Goal: Navigation & Orientation: Find specific page/section

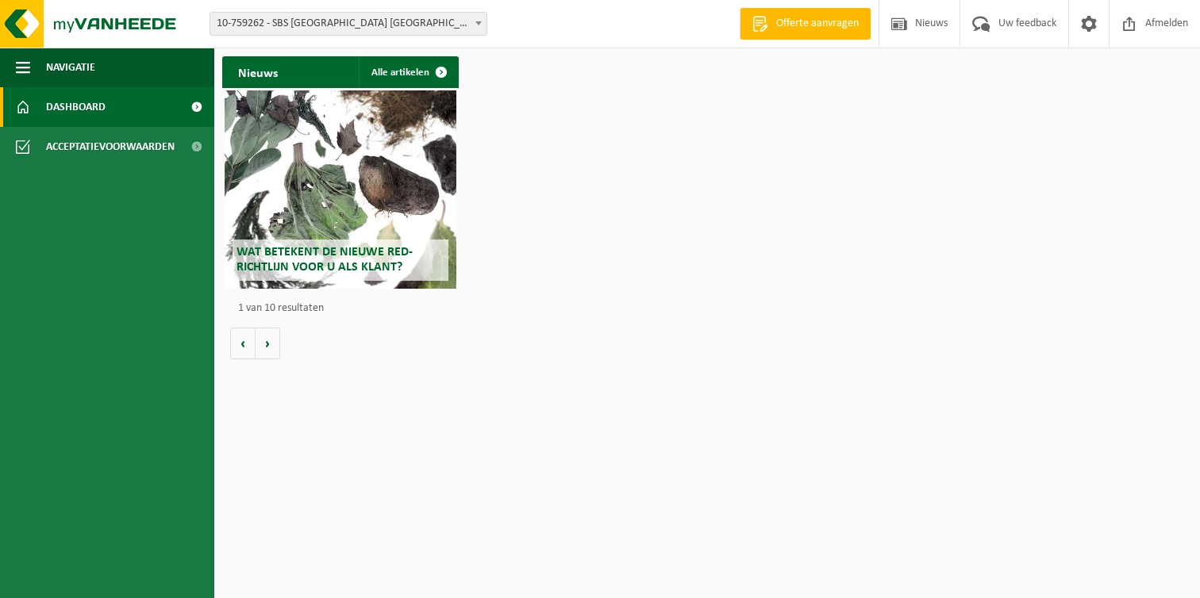
click at [359, 24] on span "10-759262 - SBS [GEOGRAPHIC_DATA] [GEOGRAPHIC_DATA]/GERT LATE NIGHT - [GEOGRAPH…" at bounding box center [348, 24] width 276 height 22
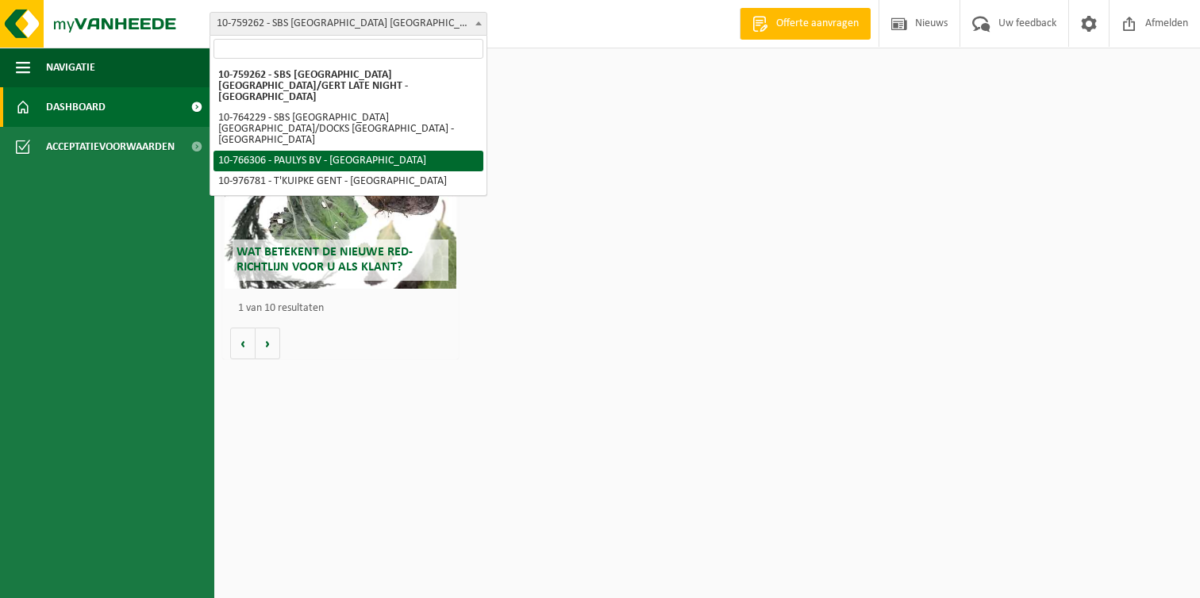
select select "19591"
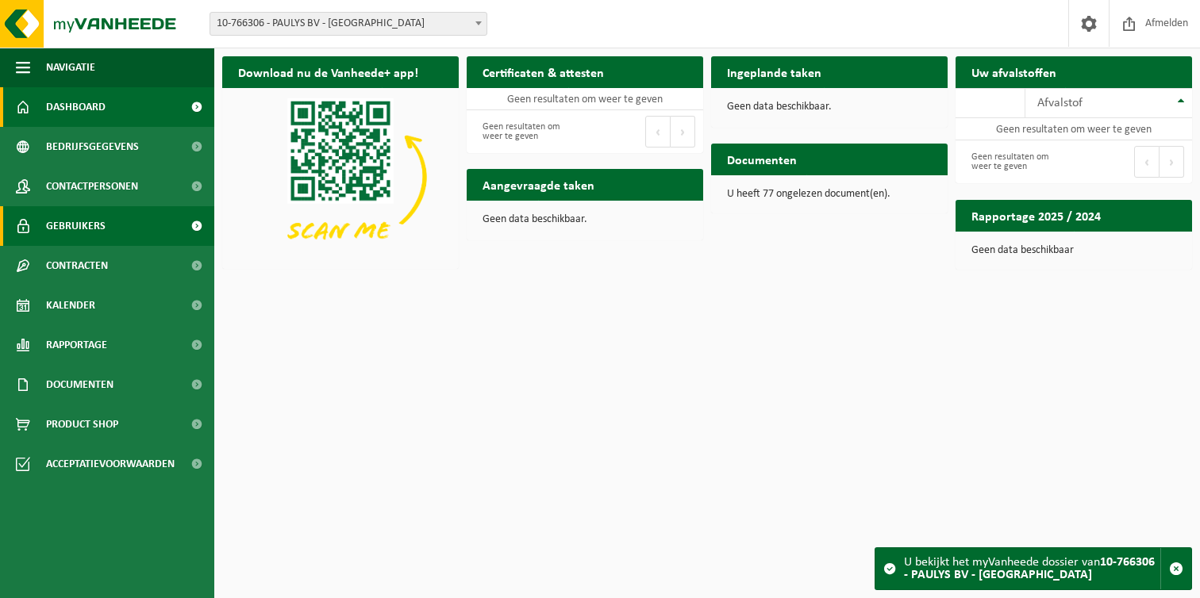
click at [90, 233] on span "Gebruikers" at bounding box center [75, 226] width 59 height 40
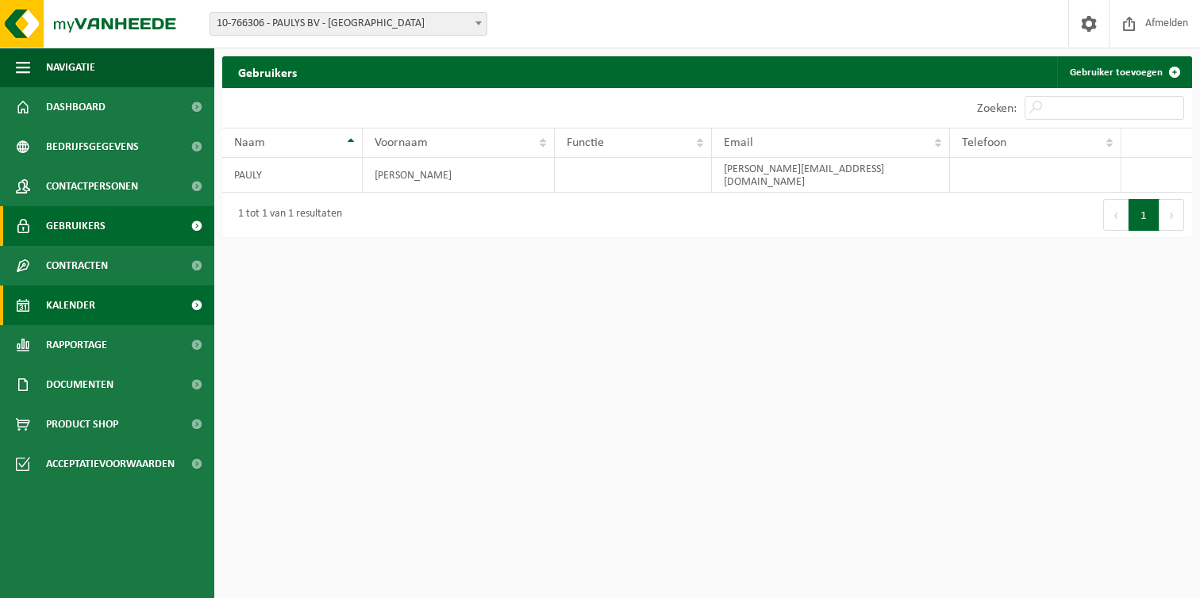
click at [90, 313] on span "Kalender" at bounding box center [70, 306] width 49 height 40
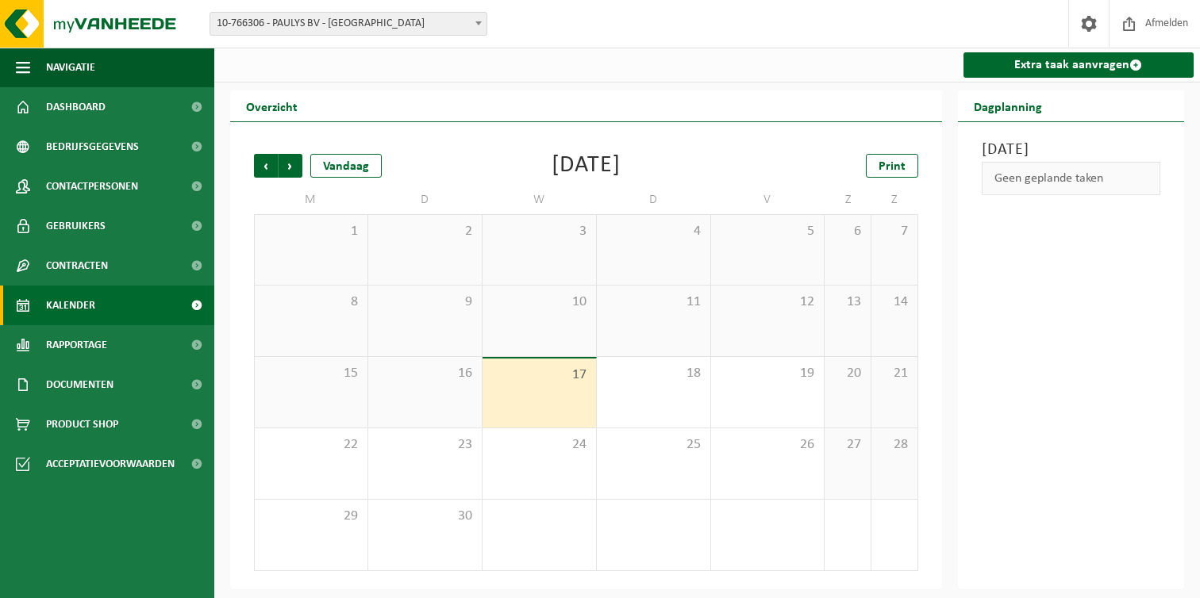
click at [359, 27] on span "10-766306 - PAULYS BV - [GEOGRAPHIC_DATA]" at bounding box center [348, 24] width 276 height 22
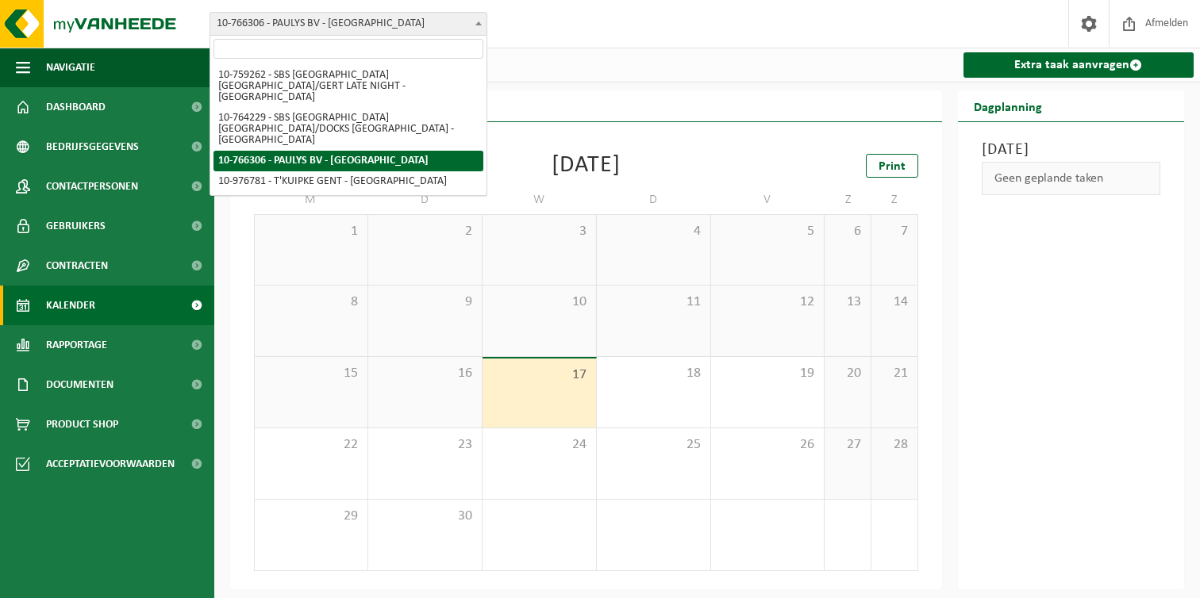
click at [300, 16] on span "10-766306 - PAULYS BV - [GEOGRAPHIC_DATA]" at bounding box center [348, 24] width 276 height 22
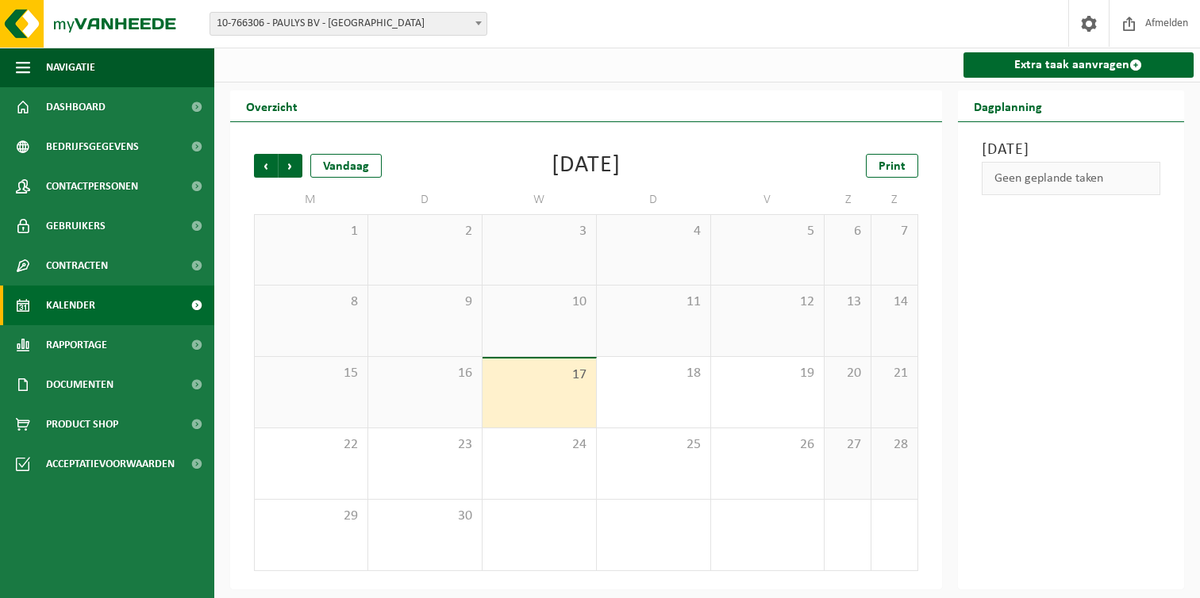
click at [303, 20] on span "10-766306 - PAULYS BV - [GEOGRAPHIC_DATA]" at bounding box center [348, 24] width 276 height 22
click at [340, 31] on span "10-766306 - PAULYS BV - [GEOGRAPHIC_DATA]" at bounding box center [348, 24] width 276 height 22
click at [1100, 62] on link "Extra taak aanvragen" at bounding box center [1078, 64] width 231 height 25
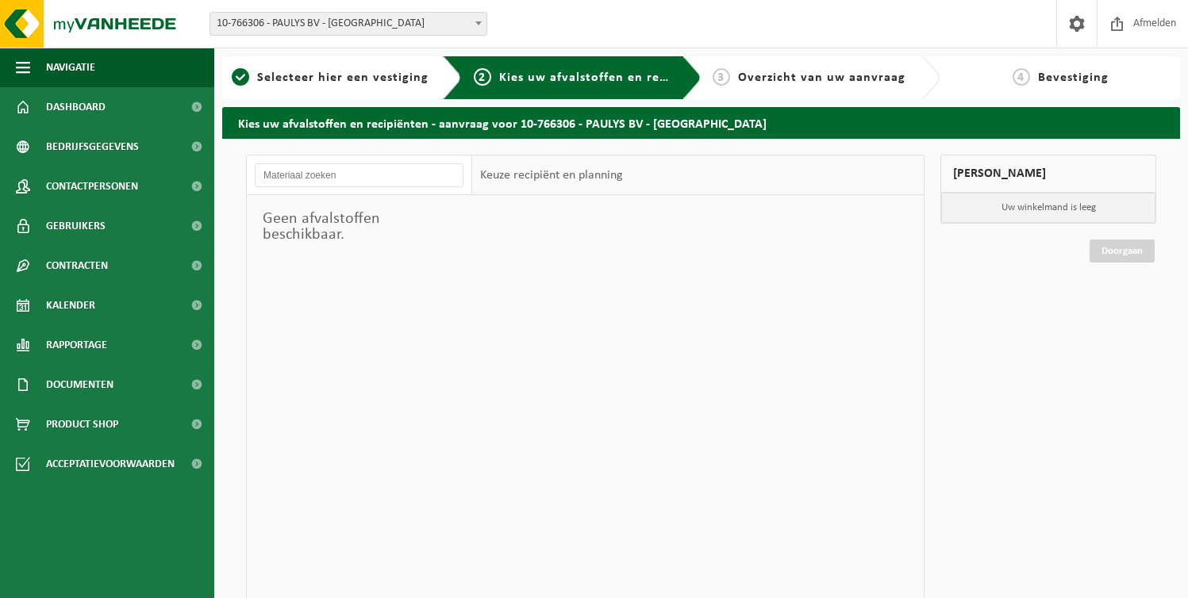
click at [298, 196] on div "Geen afvalstoffen beschikbaar." at bounding box center [359, 226] width 225 height 63
click at [390, 259] on div "Geen afvalstoffen beschikbaar." at bounding box center [359, 413] width 225 height 516
click at [506, 254] on div "Geen afvalstoffen beschikbaar. Keuze recipiënt en planning" at bounding box center [585, 413] width 678 height 517
click at [558, 264] on div at bounding box center [697, 433] width 451 height 476
drag, startPoint x: 577, startPoint y: 334, endPoint x: 578, endPoint y: 347, distance: 12.7
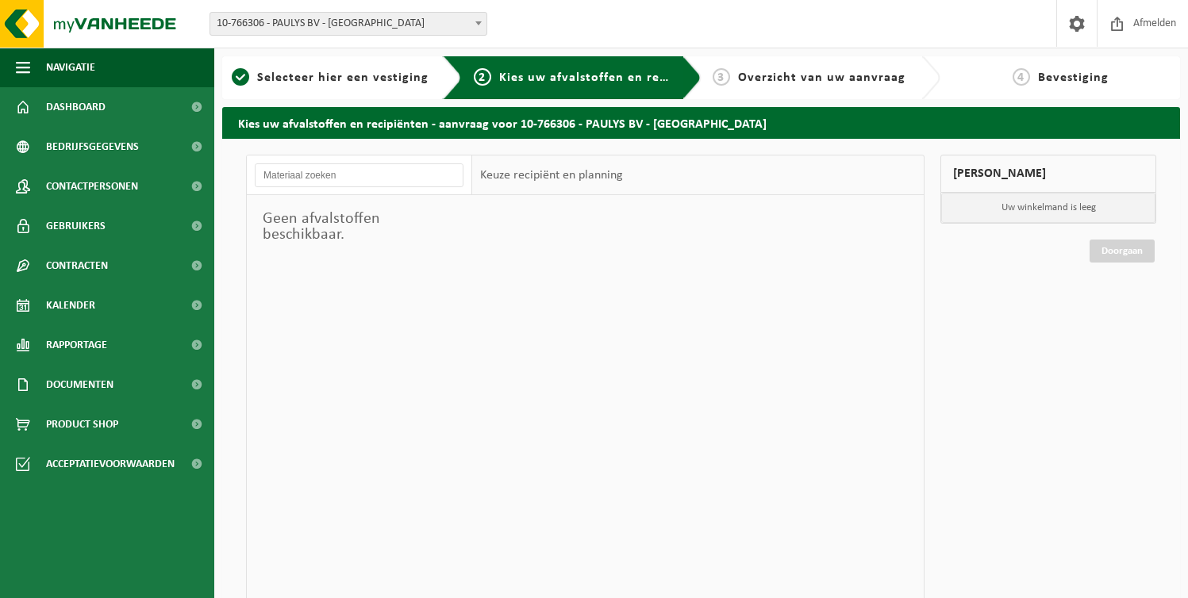
click at [577, 345] on div at bounding box center [697, 433] width 451 height 476
click at [578, 347] on div at bounding box center [697, 433] width 451 height 476
click at [666, 302] on div at bounding box center [697, 433] width 451 height 476
click at [472, 295] on div at bounding box center [697, 433] width 451 height 476
click at [416, 308] on div "Geen afvalstoffen beschikbaar." at bounding box center [359, 413] width 225 height 516
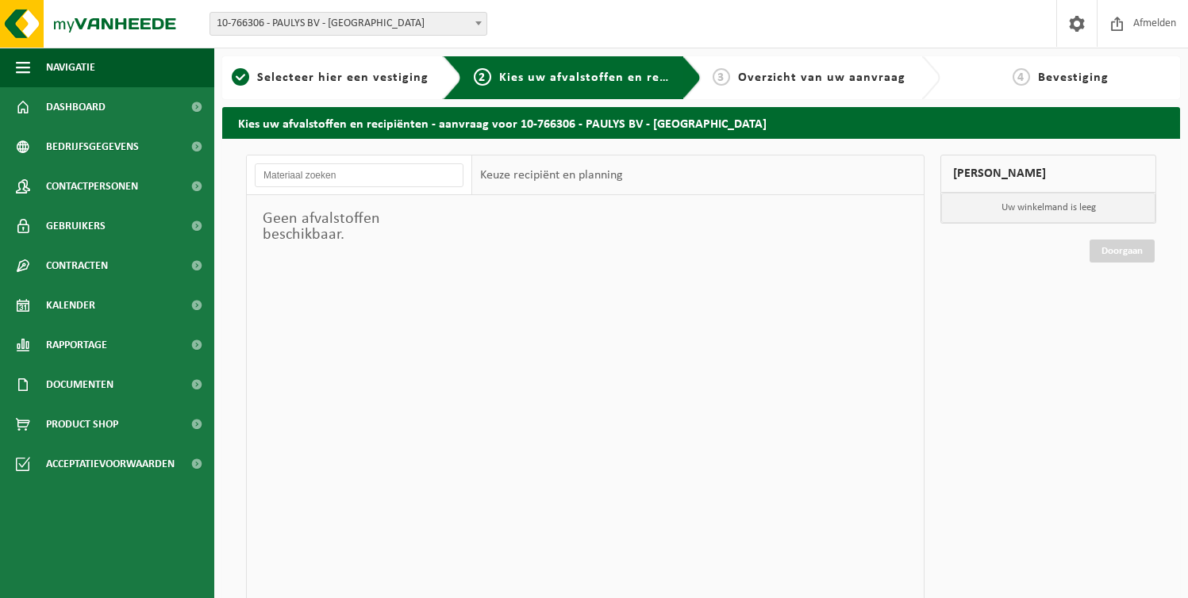
click at [347, 284] on div "Geen afvalstoffen beschikbaar." at bounding box center [359, 413] width 225 height 516
click at [462, 324] on div "Geen afvalstoffen beschikbaar." at bounding box center [359, 413] width 225 height 516
click at [344, 26] on span "10-766306 - PAULYS BV - [GEOGRAPHIC_DATA]" at bounding box center [348, 24] width 276 height 22
click at [94, 223] on span "Gebruikers" at bounding box center [75, 226] width 59 height 40
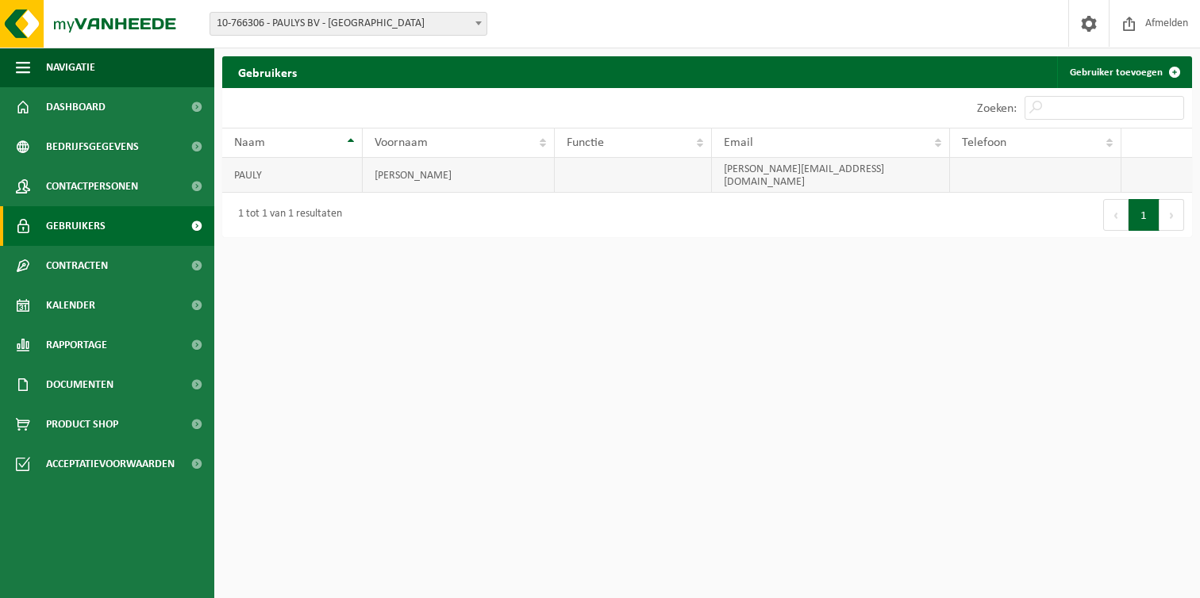
click at [348, 166] on td "PAULY" at bounding box center [292, 175] width 140 height 35
click at [90, 274] on span "Contracten" at bounding box center [77, 266] width 62 height 40
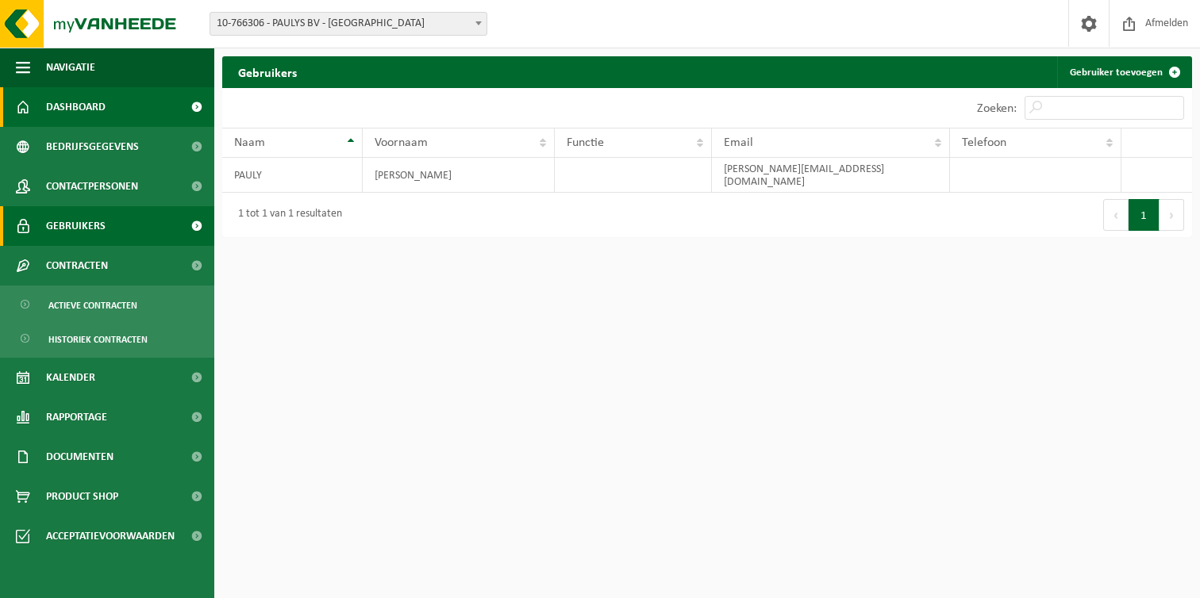
click at [99, 91] on span "Dashboard" at bounding box center [75, 107] width 59 height 40
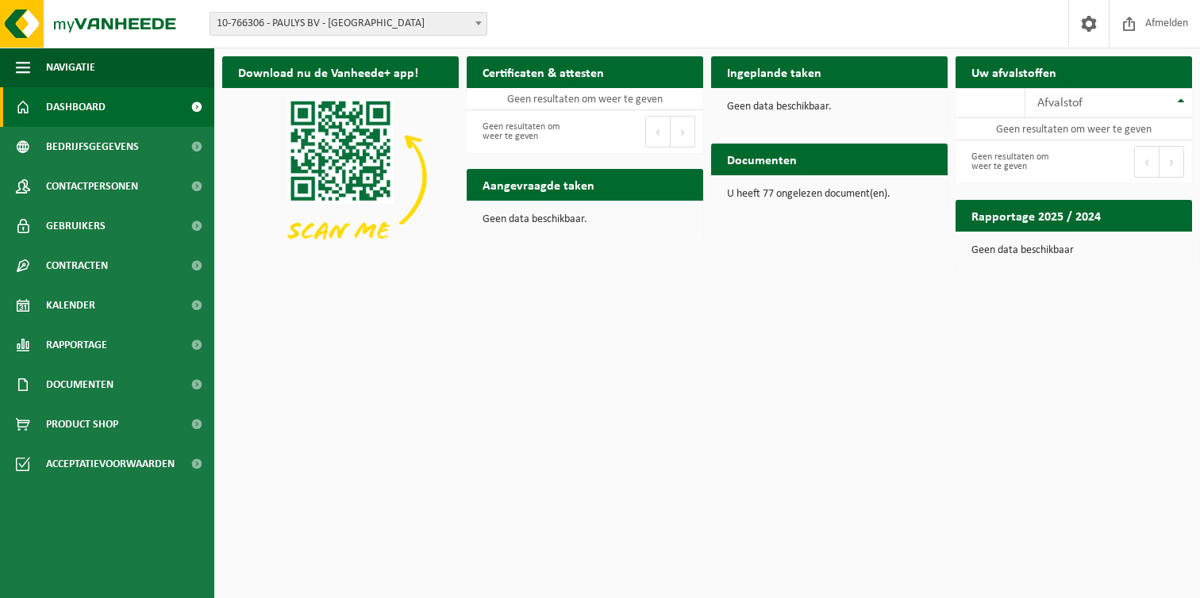
click at [106, 109] on link "Dashboard" at bounding box center [107, 107] width 214 height 40
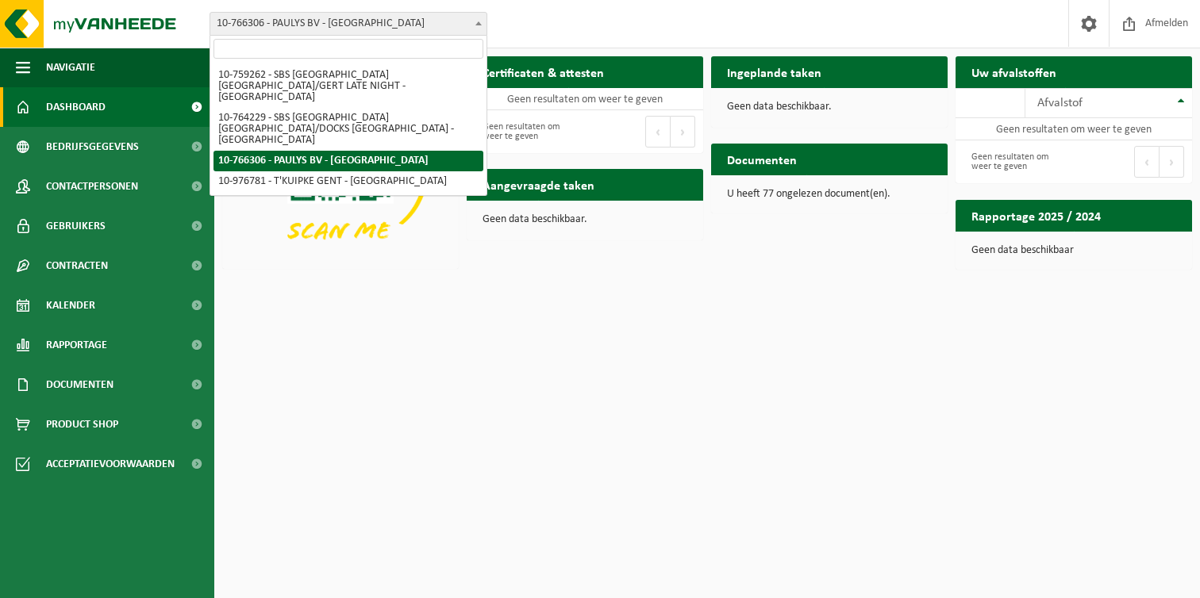
click at [272, 23] on span "10-766306 - PAULYS BV - [GEOGRAPHIC_DATA]" at bounding box center [348, 24] width 276 height 22
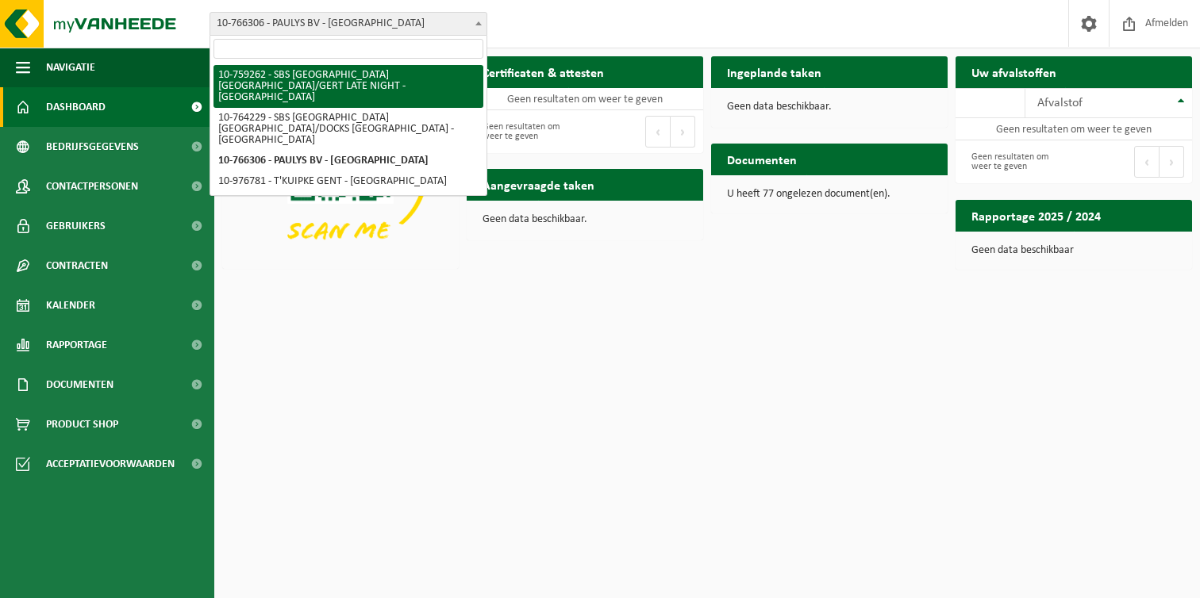
click at [365, 19] on span "10-766306 - PAULYS BV - [GEOGRAPHIC_DATA]" at bounding box center [348, 24] width 276 height 22
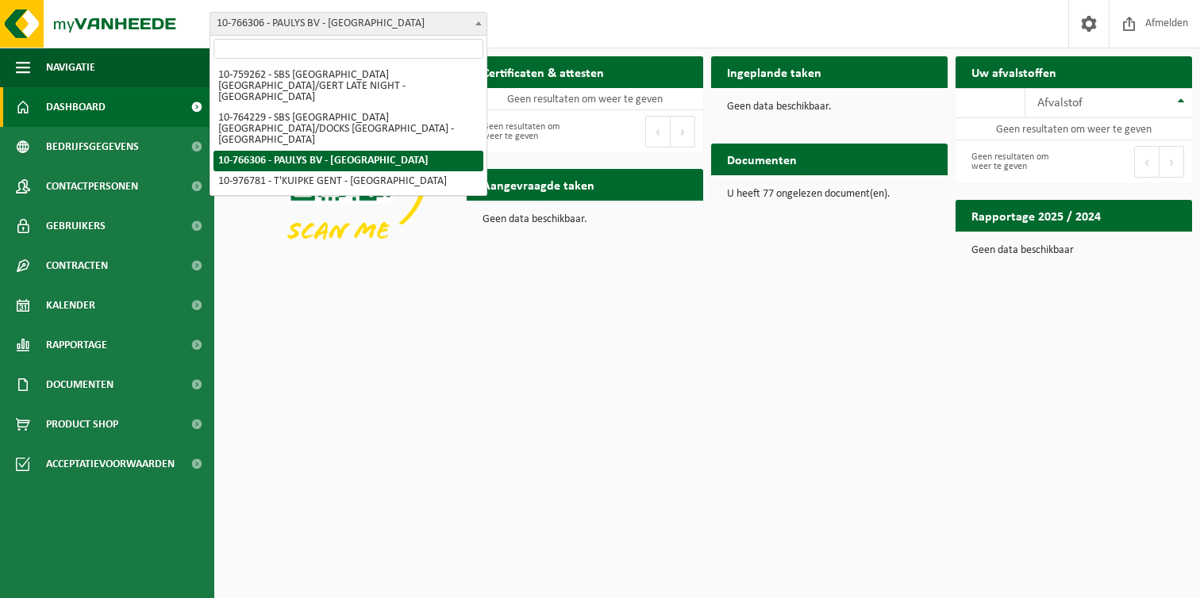
click at [366, 20] on span "10-766306 - PAULYS BV - [GEOGRAPHIC_DATA]" at bounding box center [348, 24] width 276 height 22
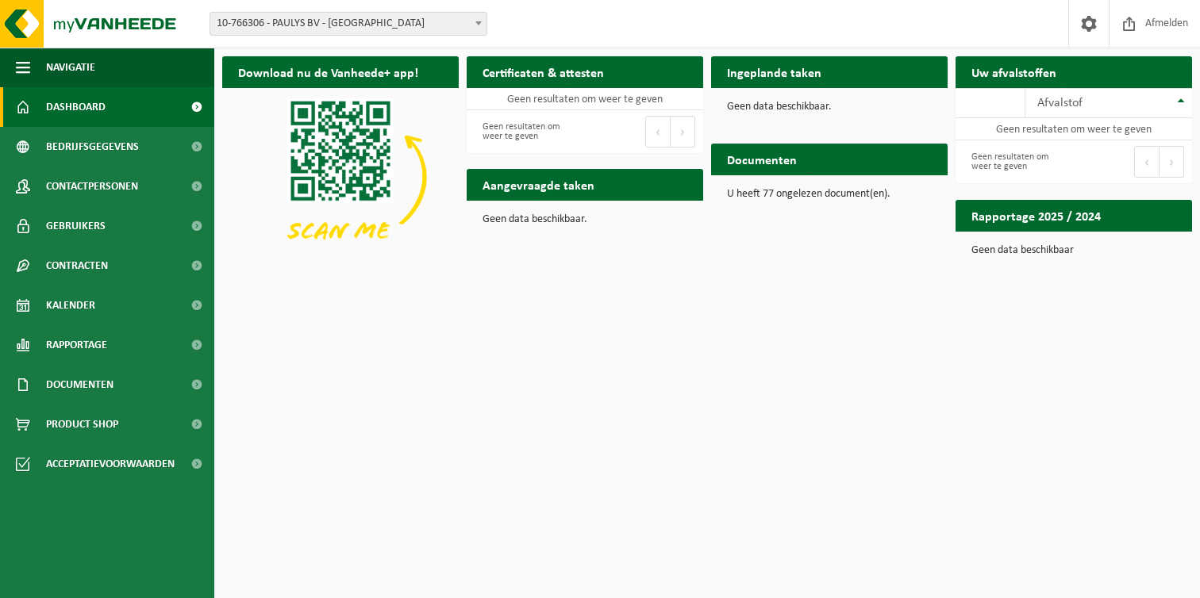
click at [63, 106] on span "Dashboard" at bounding box center [75, 107] width 59 height 40
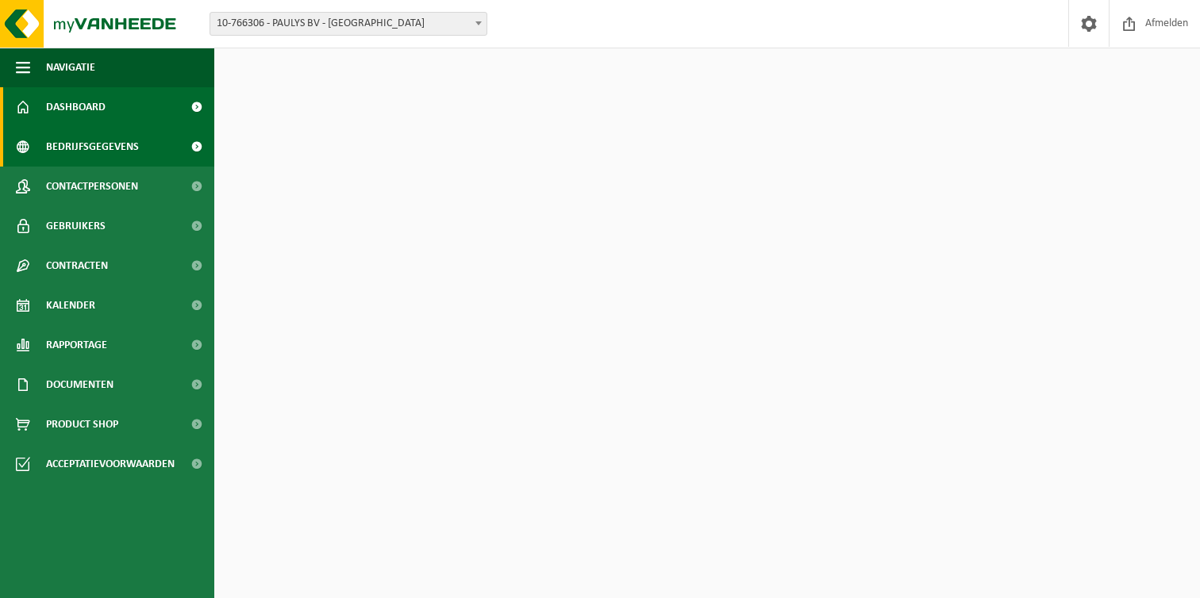
click at [81, 147] on span "Bedrijfsgegevens" at bounding box center [92, 147] width 93 height 40
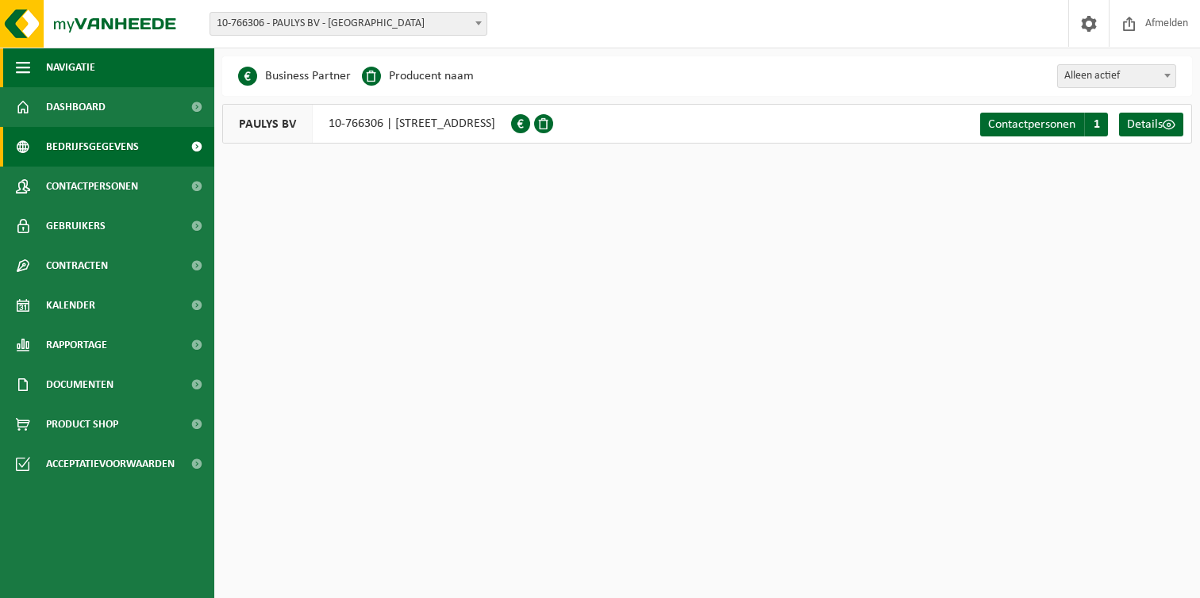
click at [86, 69] on span "Navigatie" at bounding box center [70, 68] width 49 height 40
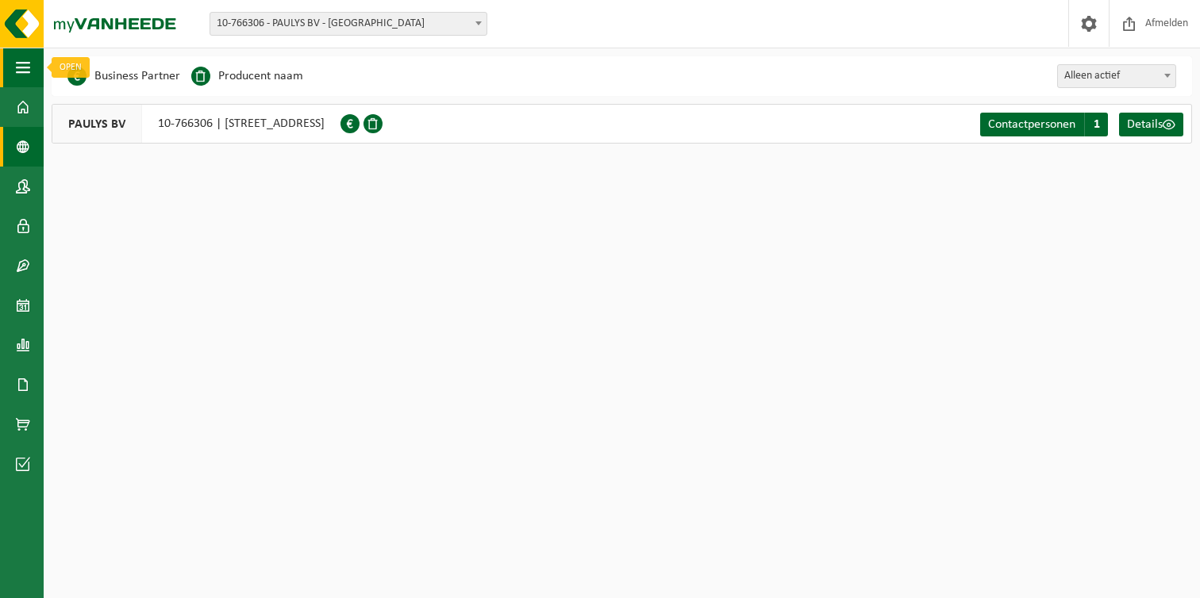
click at [3, 66] on button "Navigatie" at bounding box center [22, 68] width 44 height 40
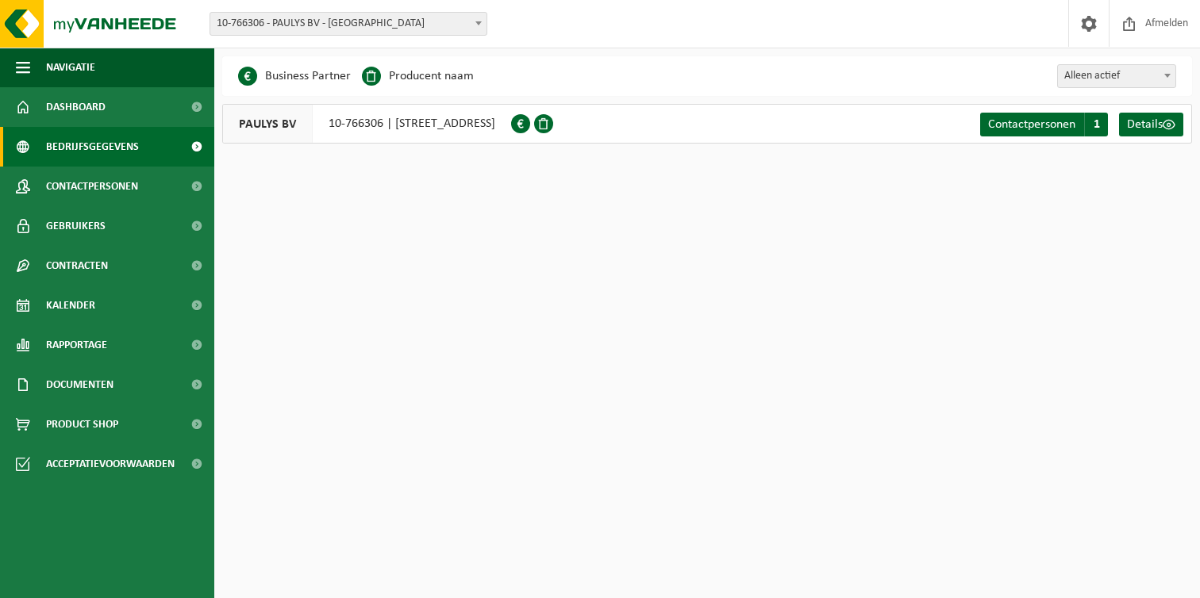
click at [301, 25] on span "10-766306 - PAULYS BV - [GEOGRAPHIC_DATA]" at bounding box center [348, 24] width 276 height 22
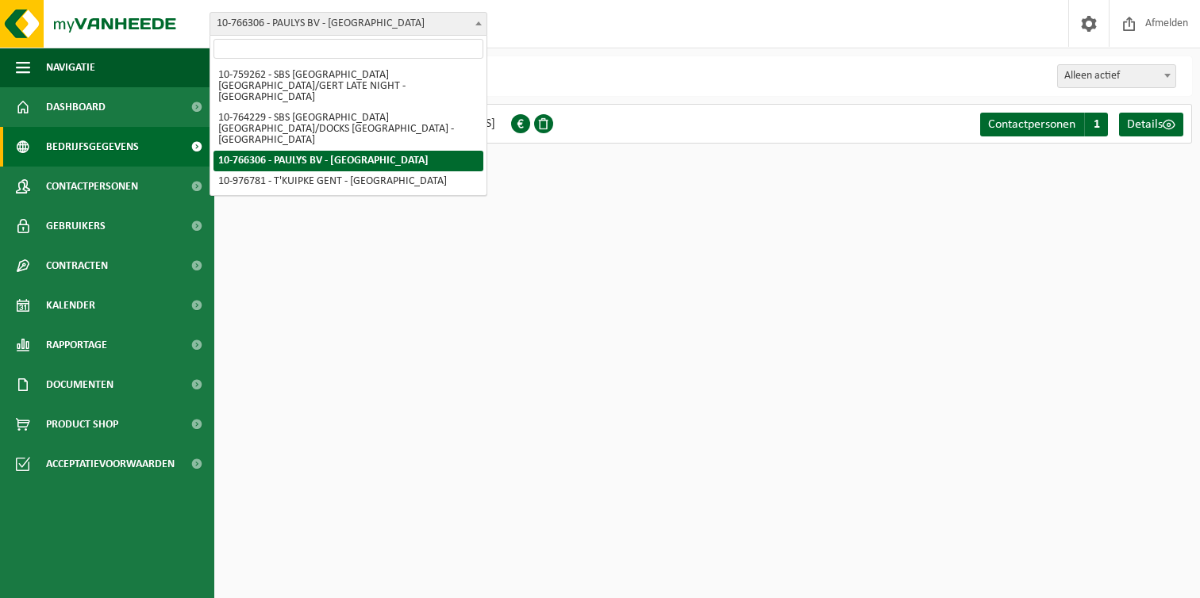
click at [301, 24] on span "10-766306 - PAULYS BV - [GEOGRAPHIC_DATA]" at bounding box center [348, 24] width 276 height 22
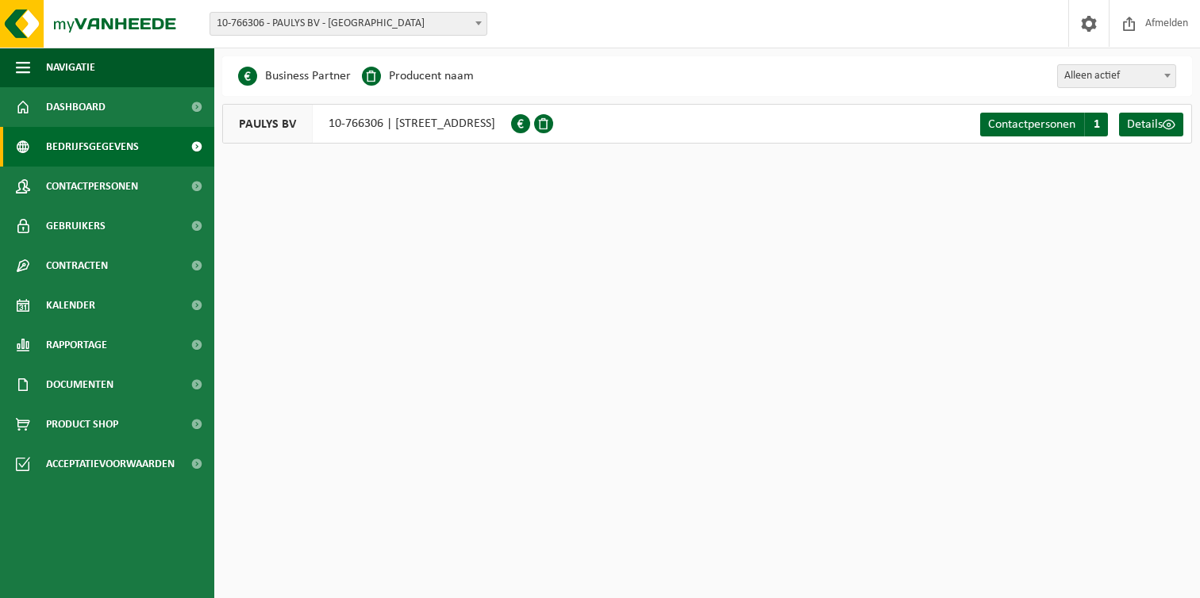
click at [312, 21] on span "10-766306 - PAULYS BV - [GEOGRAPHIC_DATA]" at bounding box center [348, 24] width 276 height 22
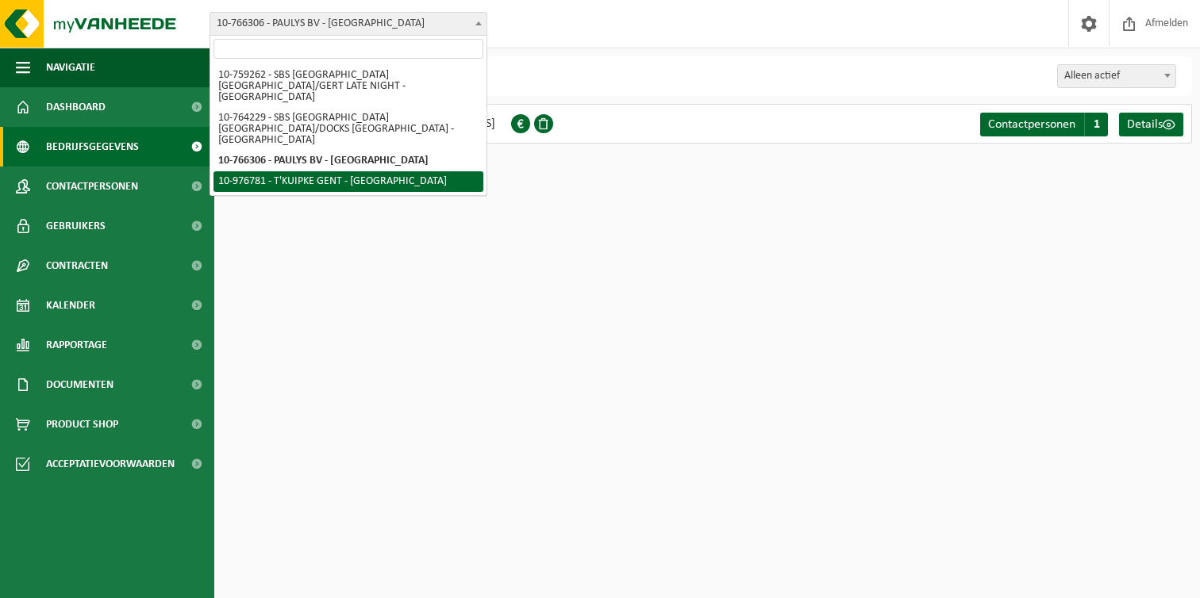
click at [370, 243] on html "Vestiging: 10-759262 - SBS BELGIUM NV/GERT LATE NIGHT - ANTWERPEN 10-764229 - S…" at bounding box center [600, 299] width 1200 height 598
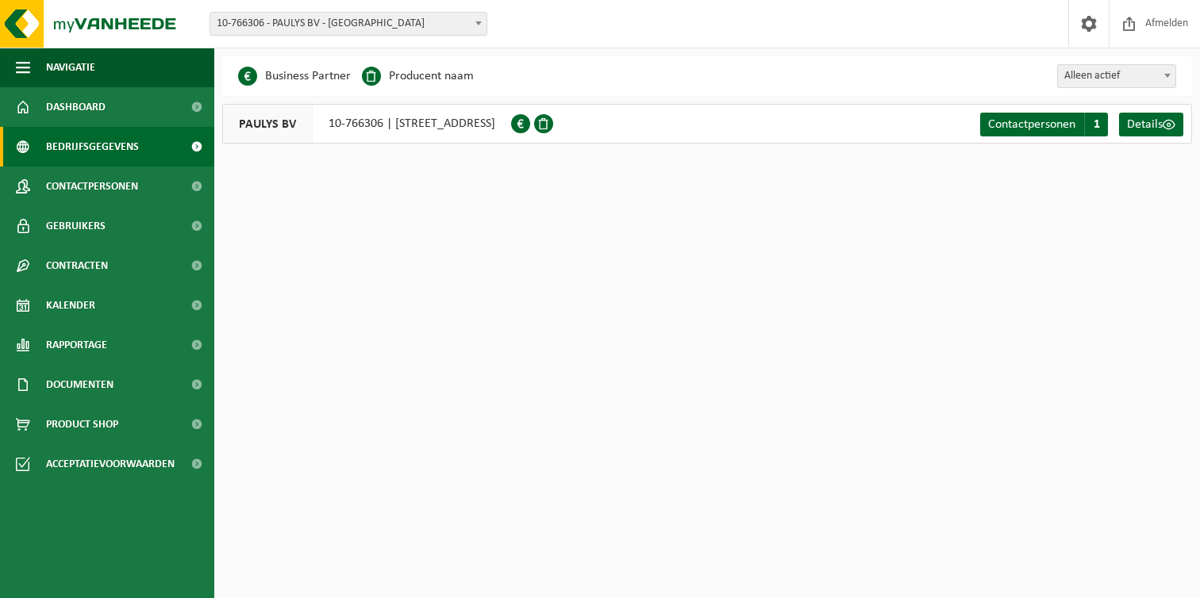
click at [341, 18] on span "10-766306 - PAULYS BV - [GEOGRAPHIC_DATA]" at bounding box center [348, 24] width 276 height 22
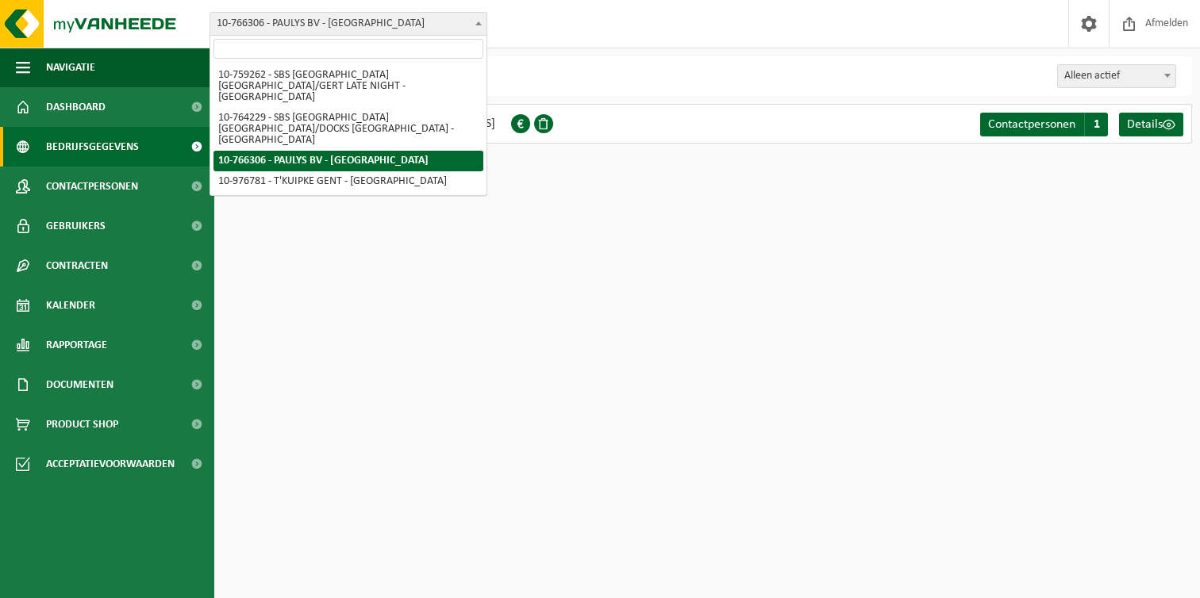
click at [328, 32] on span "10-766306 - PAULYS BV - [GEOGRAPHIC_DATA]" at bounding box center [348, 24] width 276 height 22
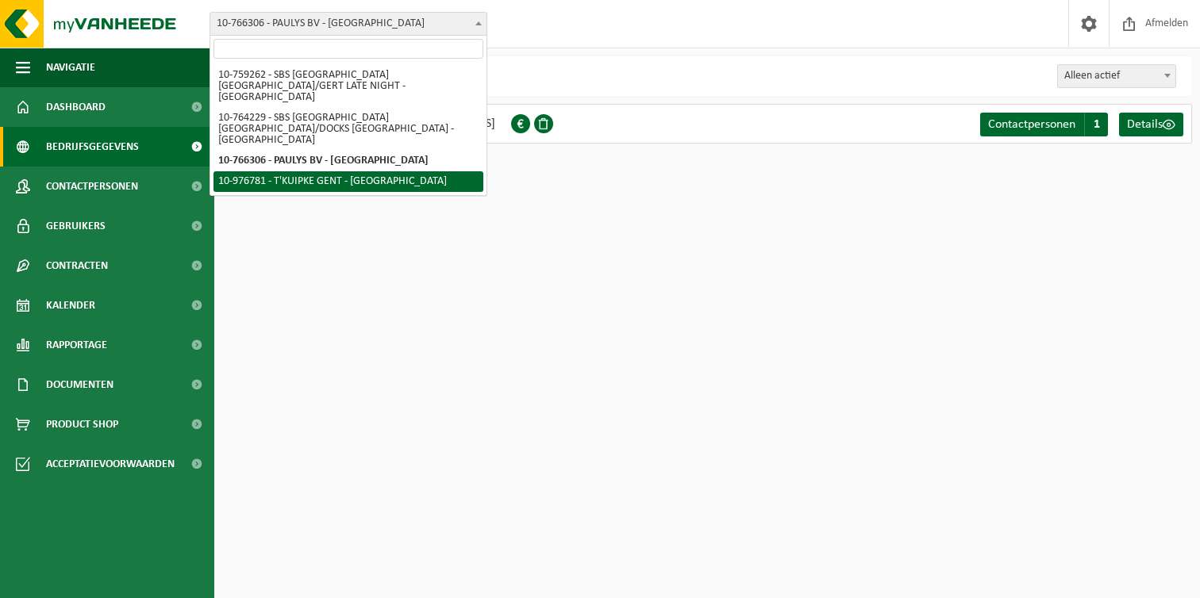
click at [307, 574] on html "Vestiging: 10-759262 - SBS [GEOGRAPHIC_DATA] [GEOGRAPHIC_DATA]/GERT LATE NIGHT …" at bounding box center [600, 299] width 1200 height 598
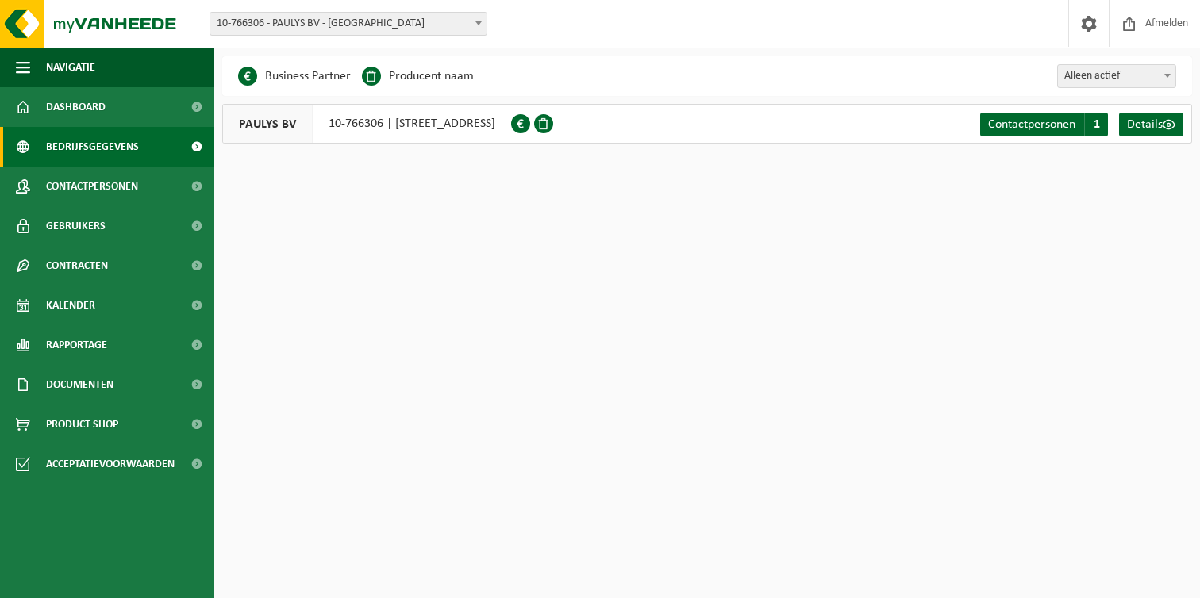
click at [399, 26] on span "10-766306 - PAULYS BV - [GEOGRAPHIC_DATA]" at bounding box center [348, 24] width 276 height 22
